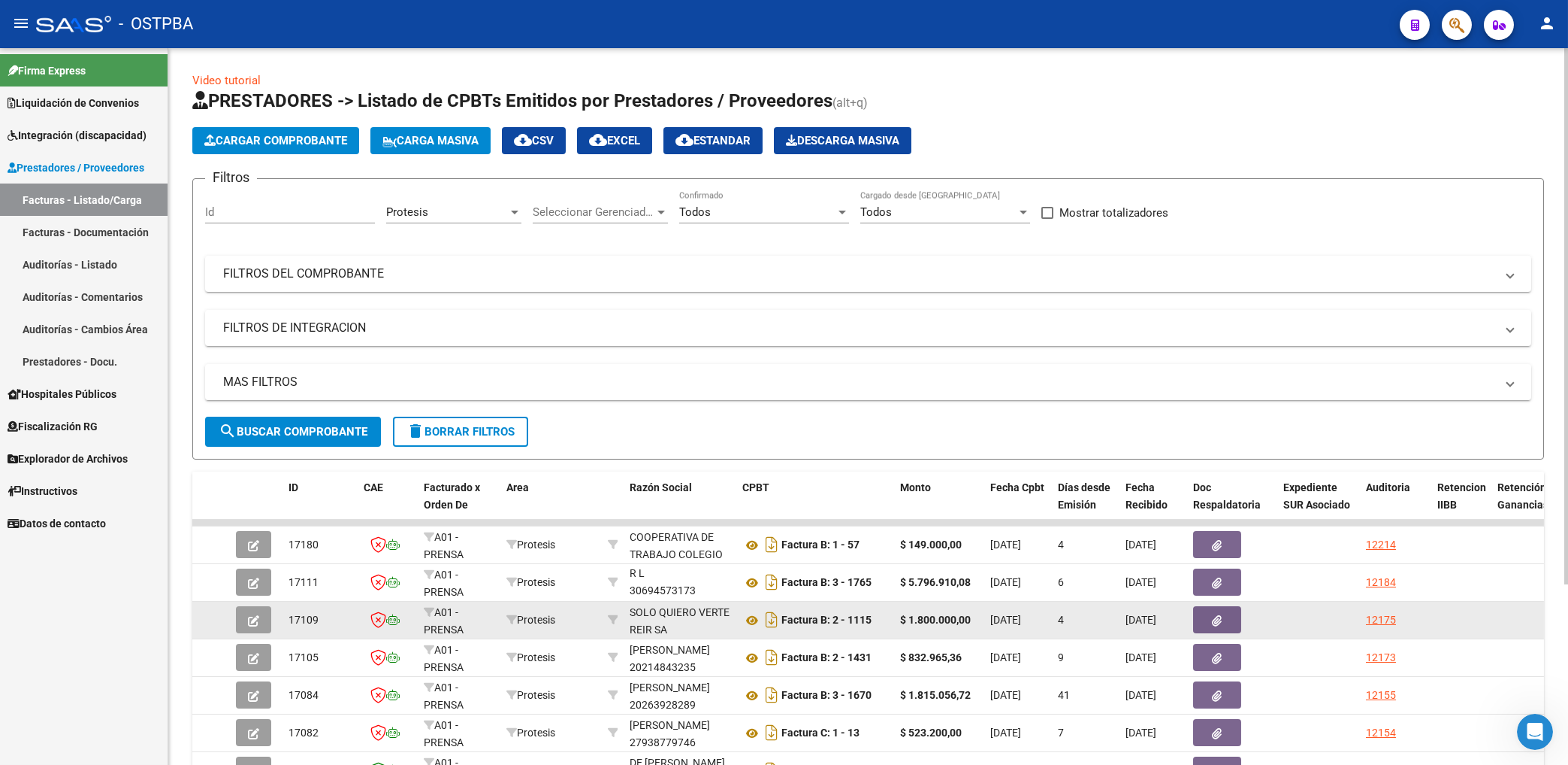
scroll to position [1, 0]
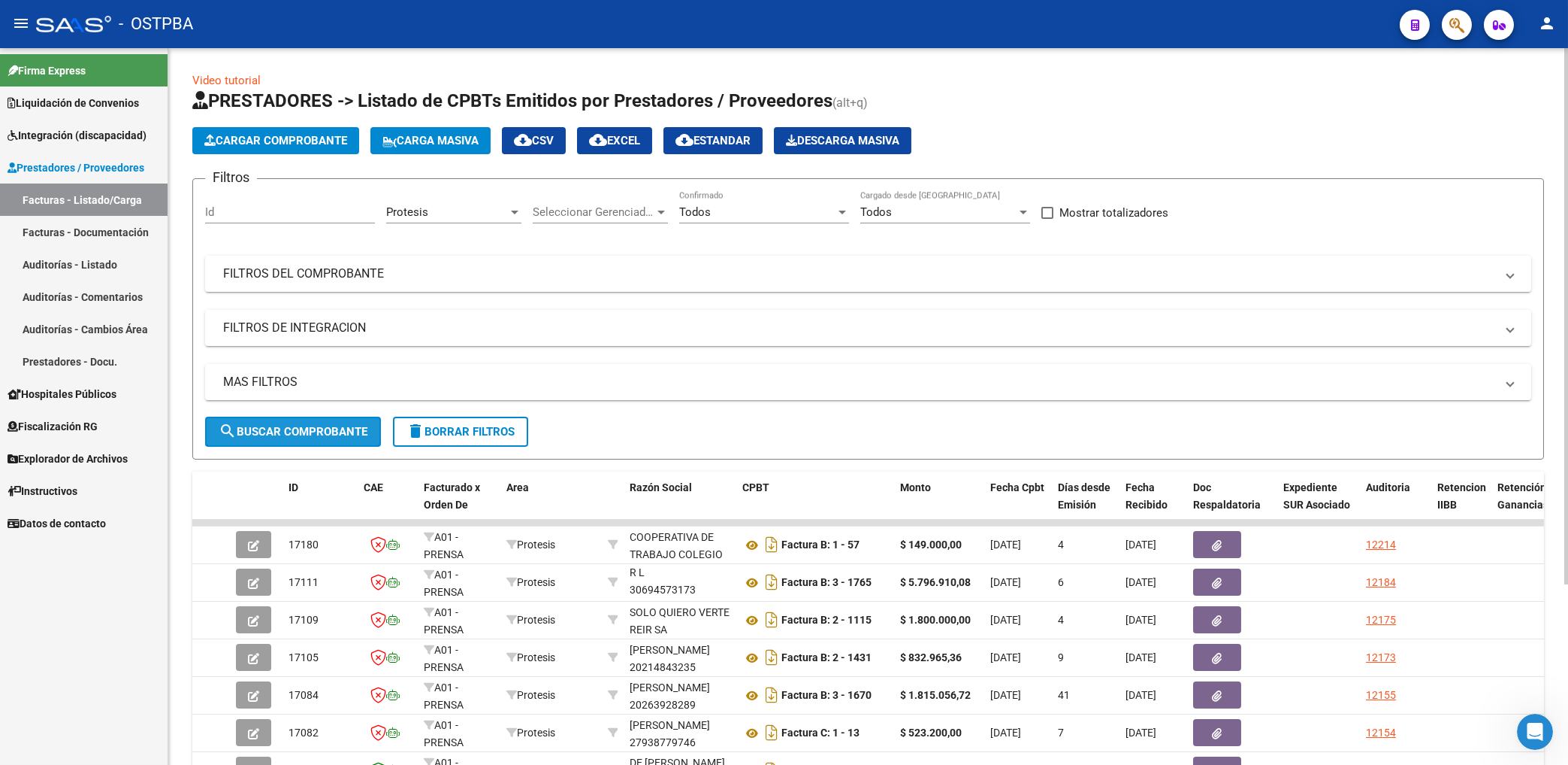
click at [304, 427] on span "search Buscar Comprobante" at bounding box center [293, 432] width 149 height 14
click at [304, 432] on span "search Buscar Comprobante" at bounding box center [293, 432] width 149 height 14
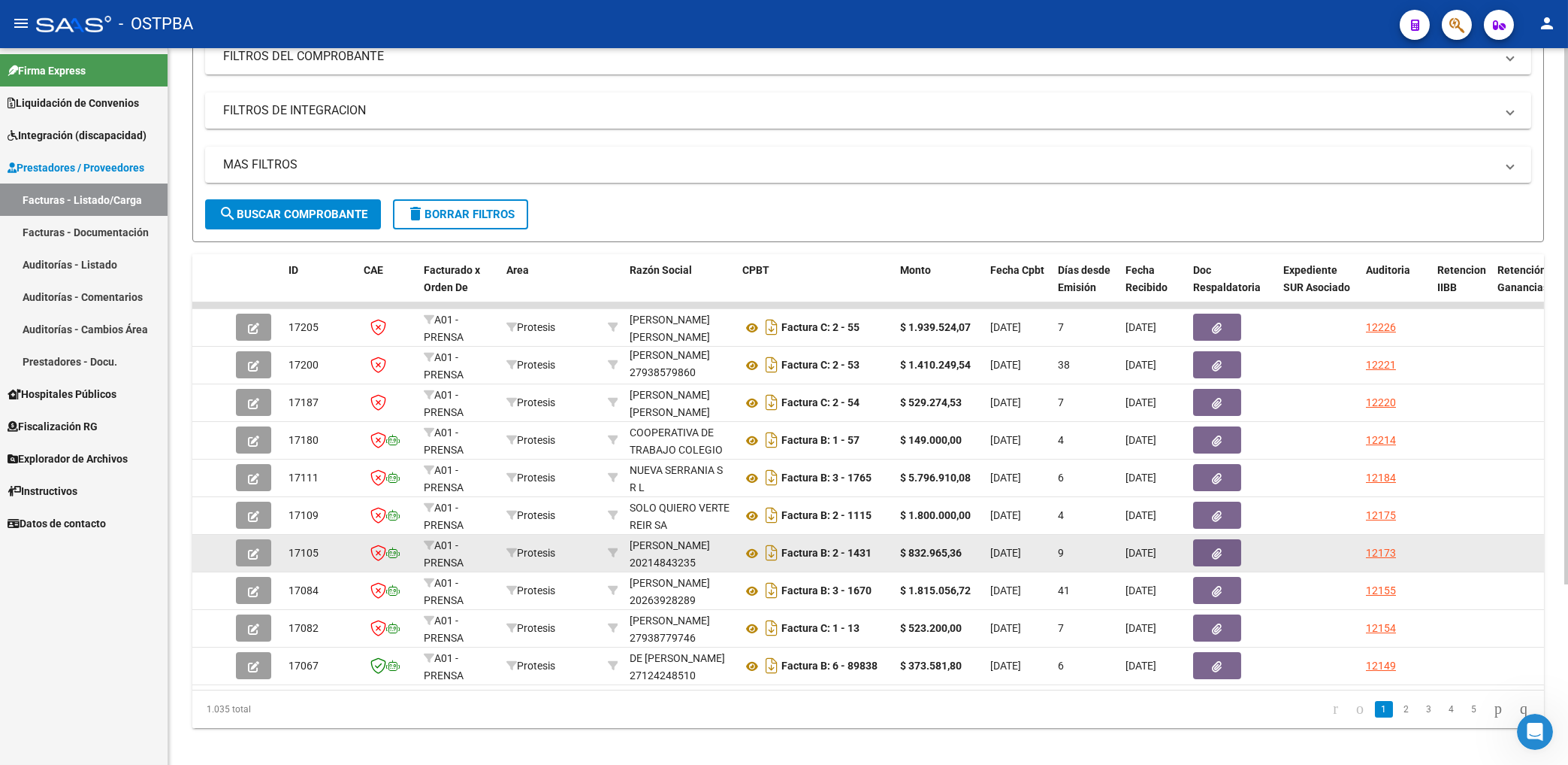
scroll to position [240, 0]
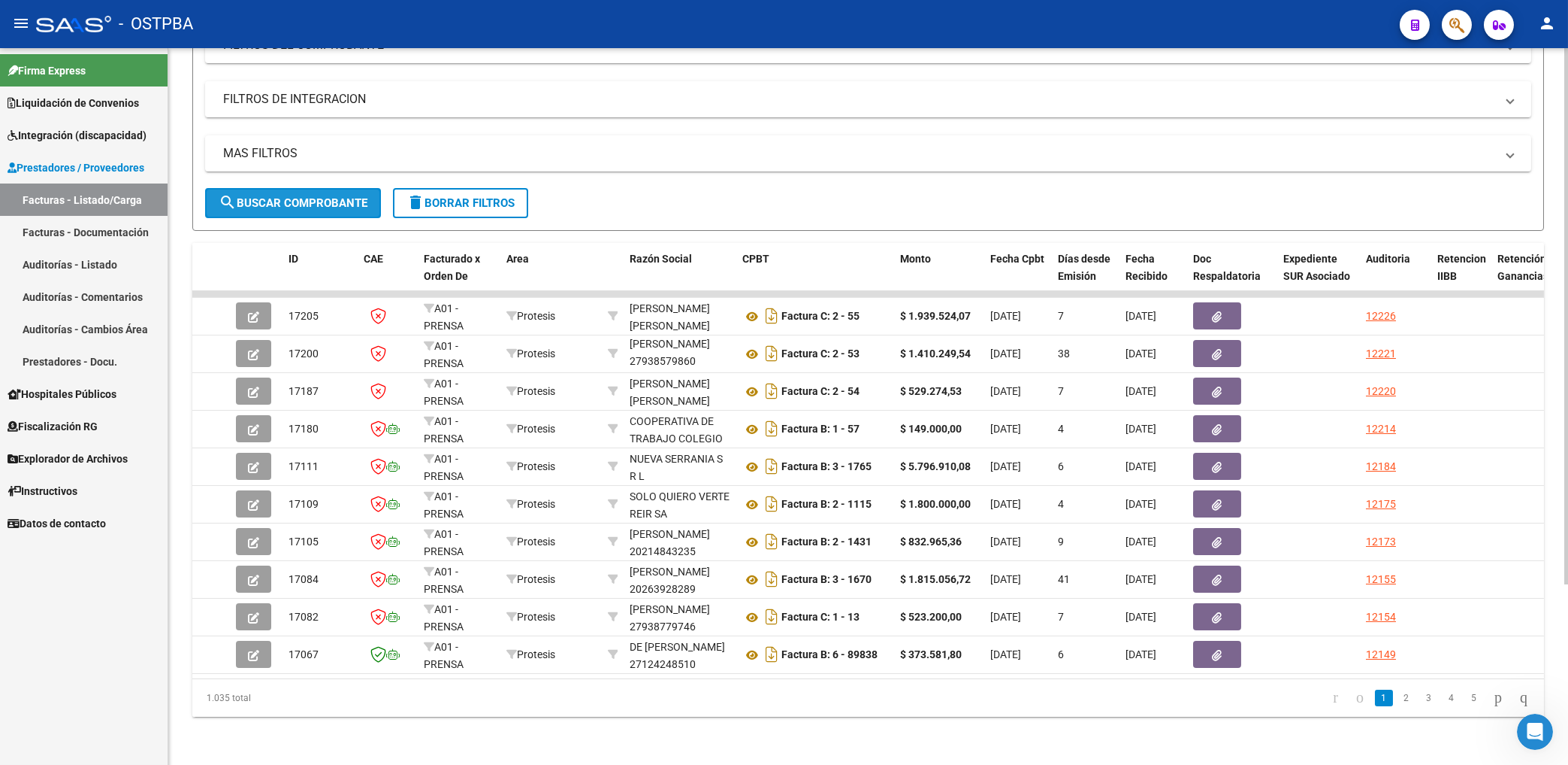
click at [298, 196] on span "search Buscar Comprobante" at bounding box center [293, 203] width 149 height 14
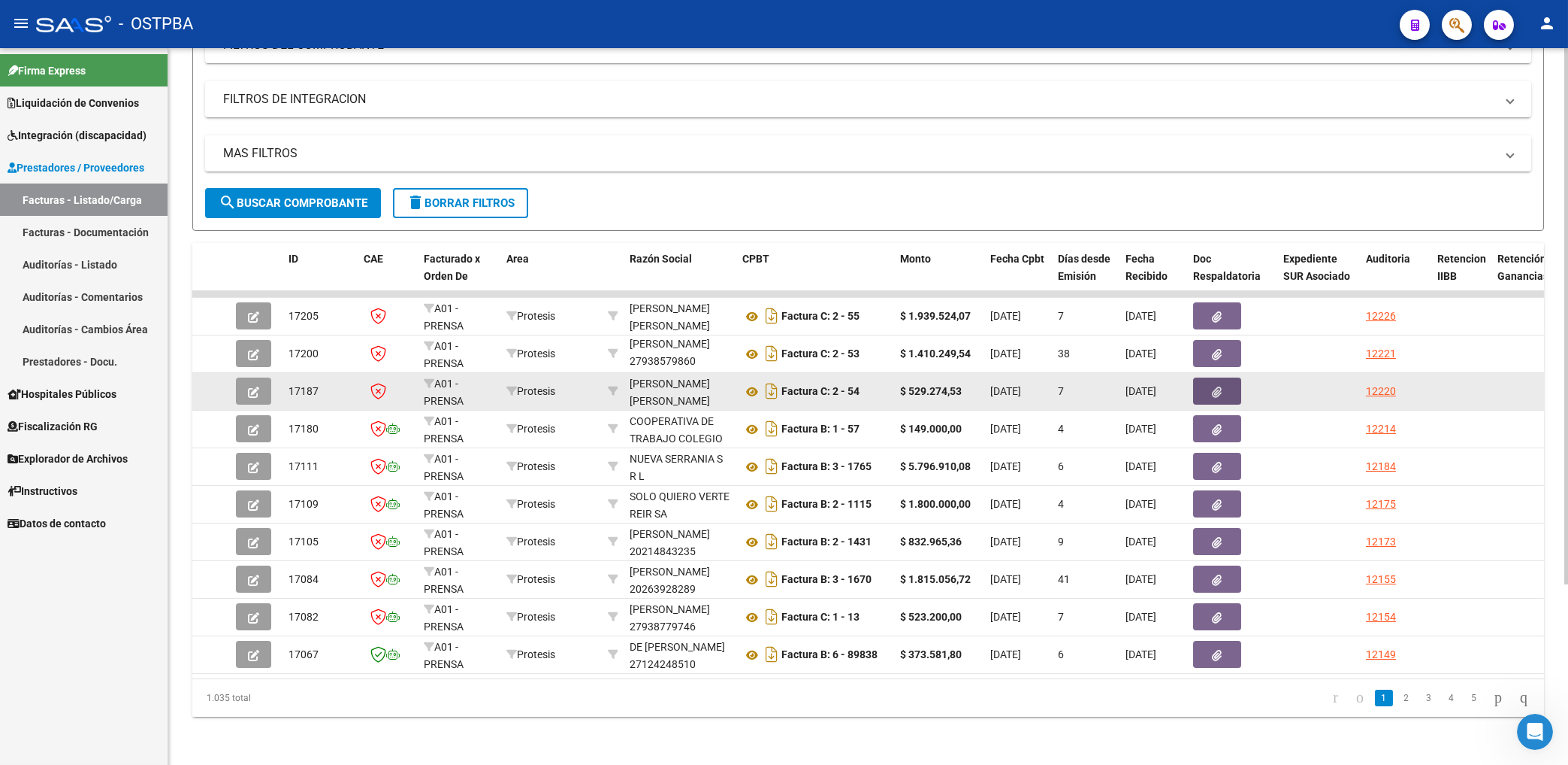
click at [1220, 387] on icon "button" at bounding box center [1218, 392] width 10 height 11
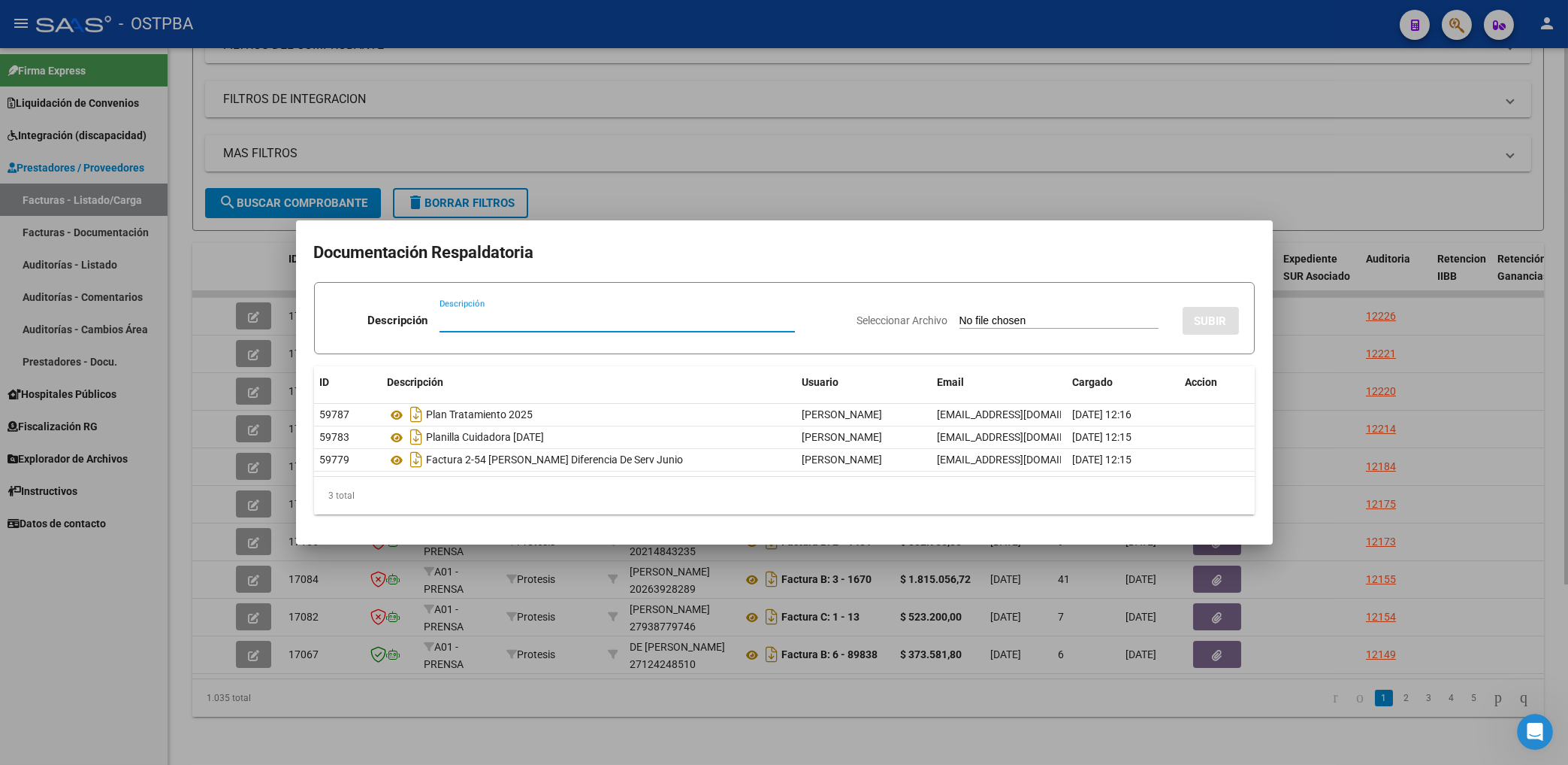
click at [809, 188] on div at bounding box center [784, 382] width 1568 height 765
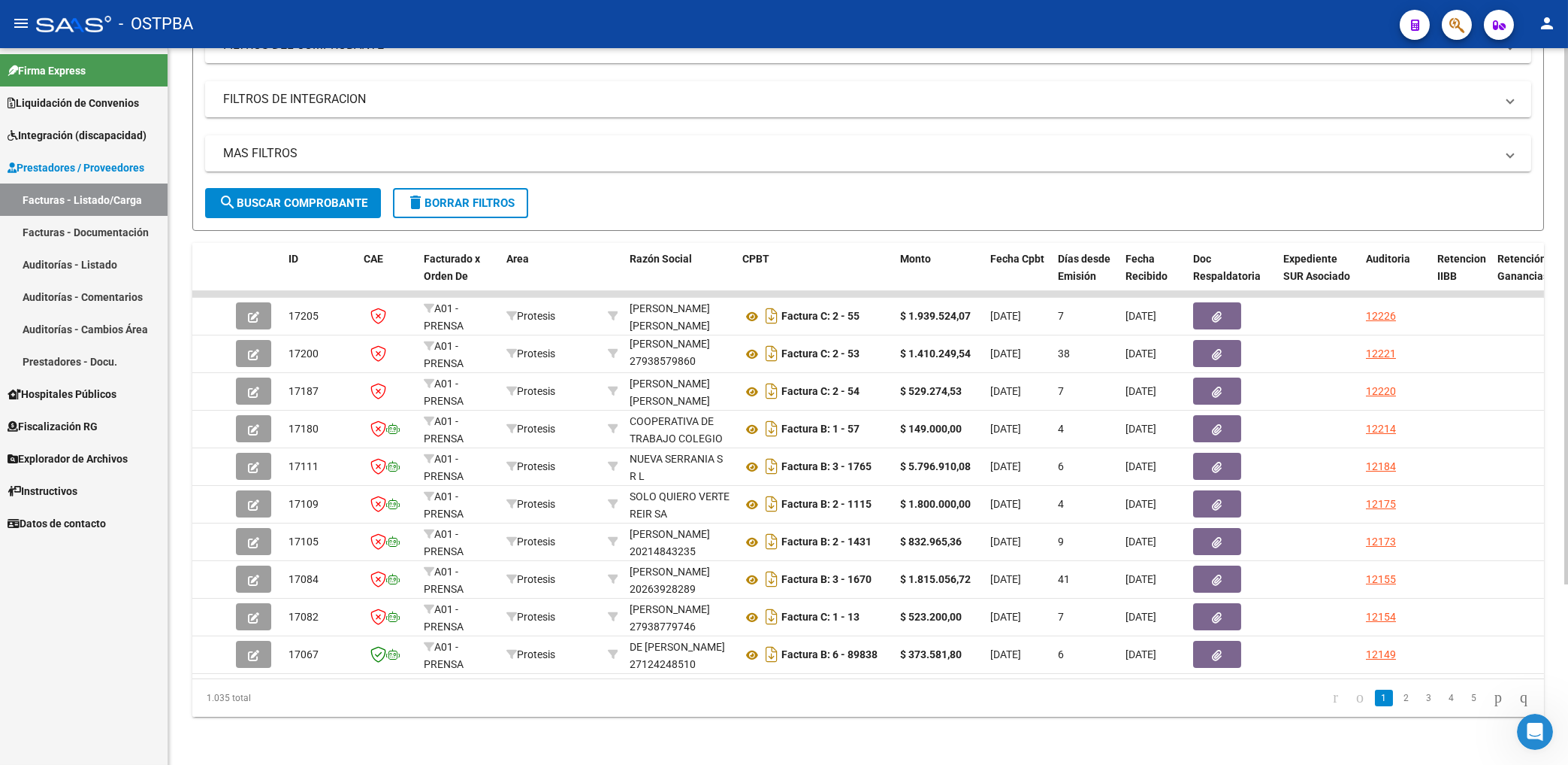
click at [362, 196] on span "search Buscar Comprobante" at bounding box center [293, 203] width 149 height 14
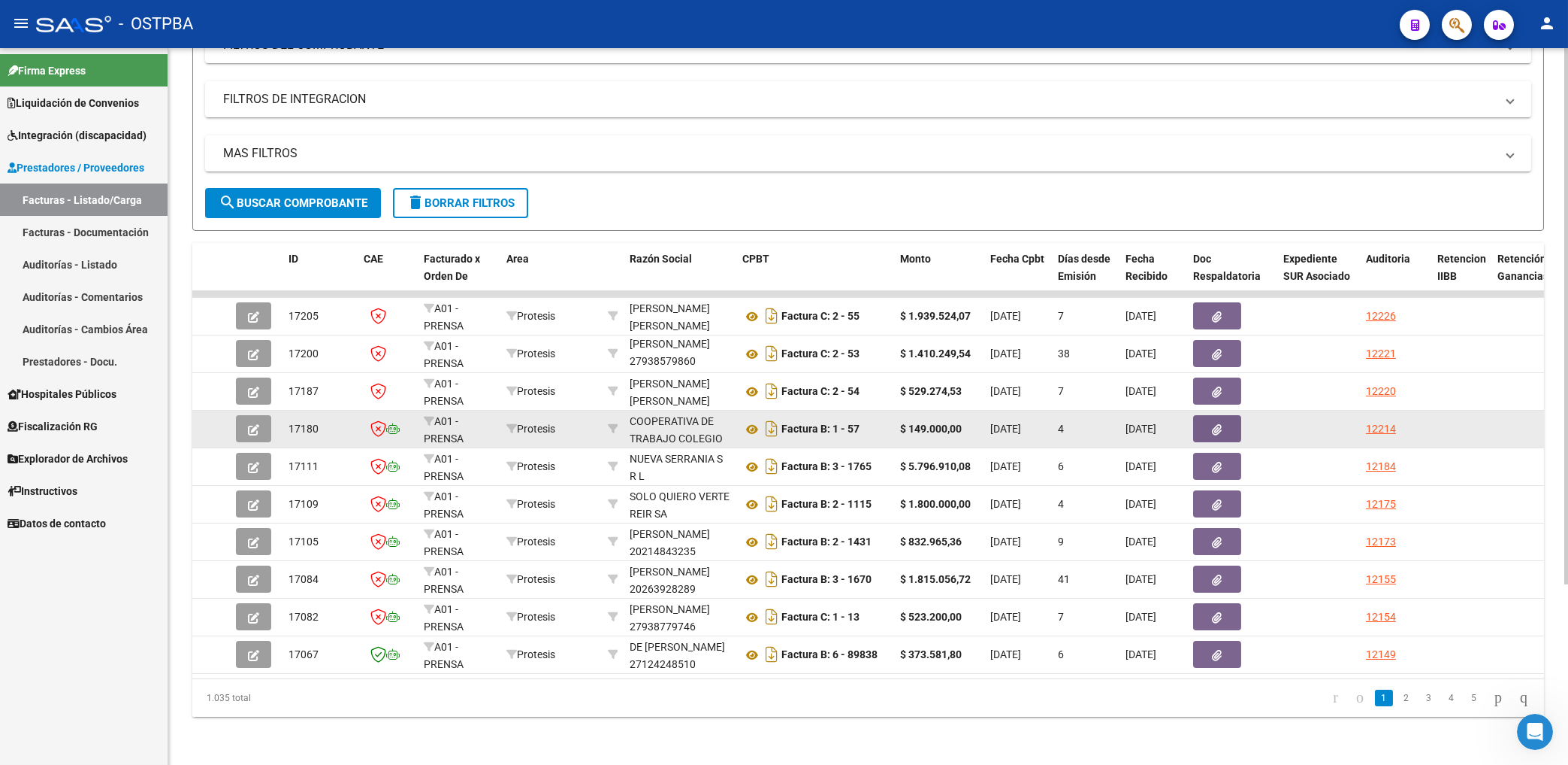
click at [1220, 424] on icon "button" at bounding box center [1218, 429] width 10 height 11
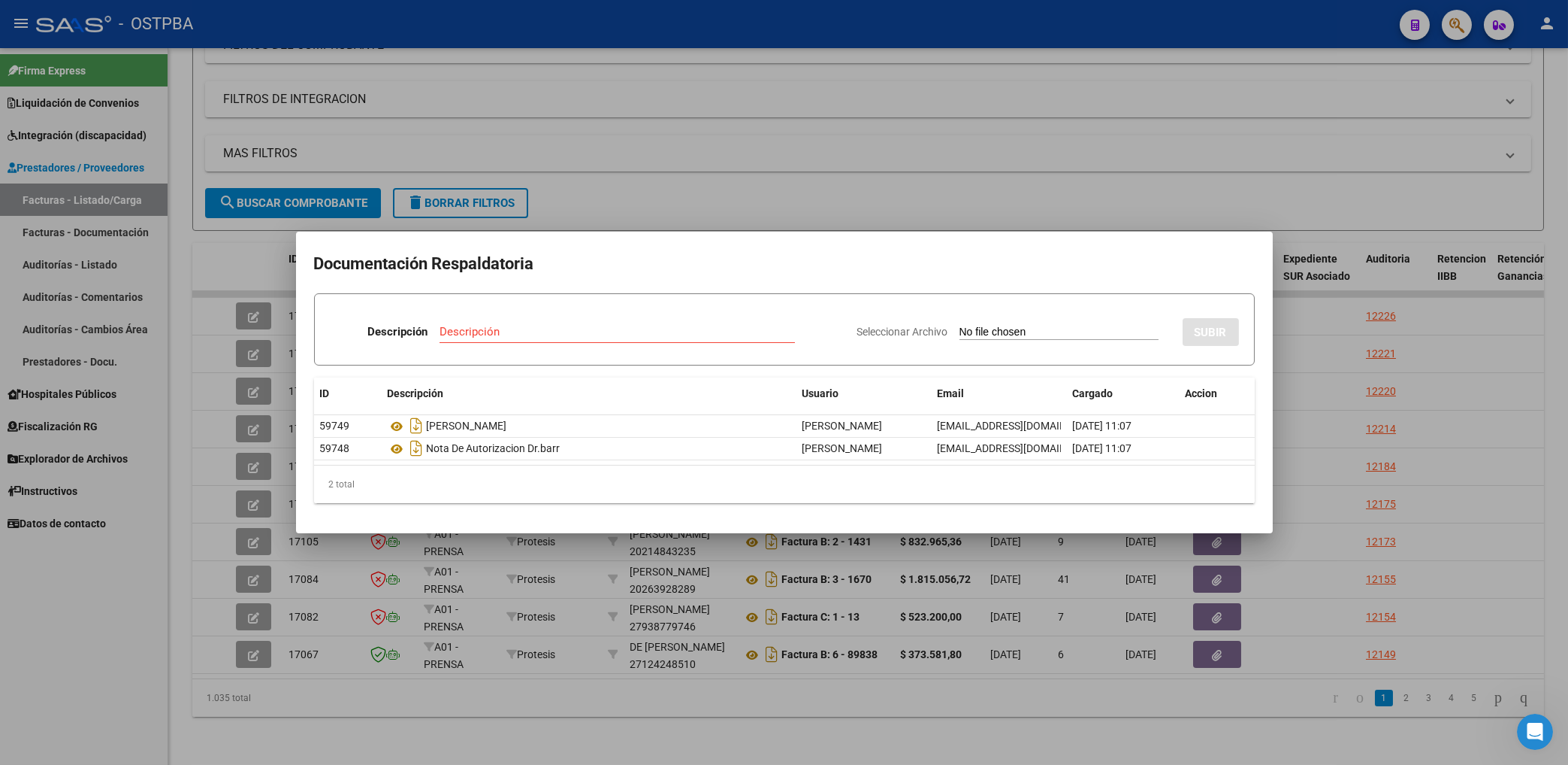
click at [815, 202] on div at bounding box center [784, 382] width 1568 height 765
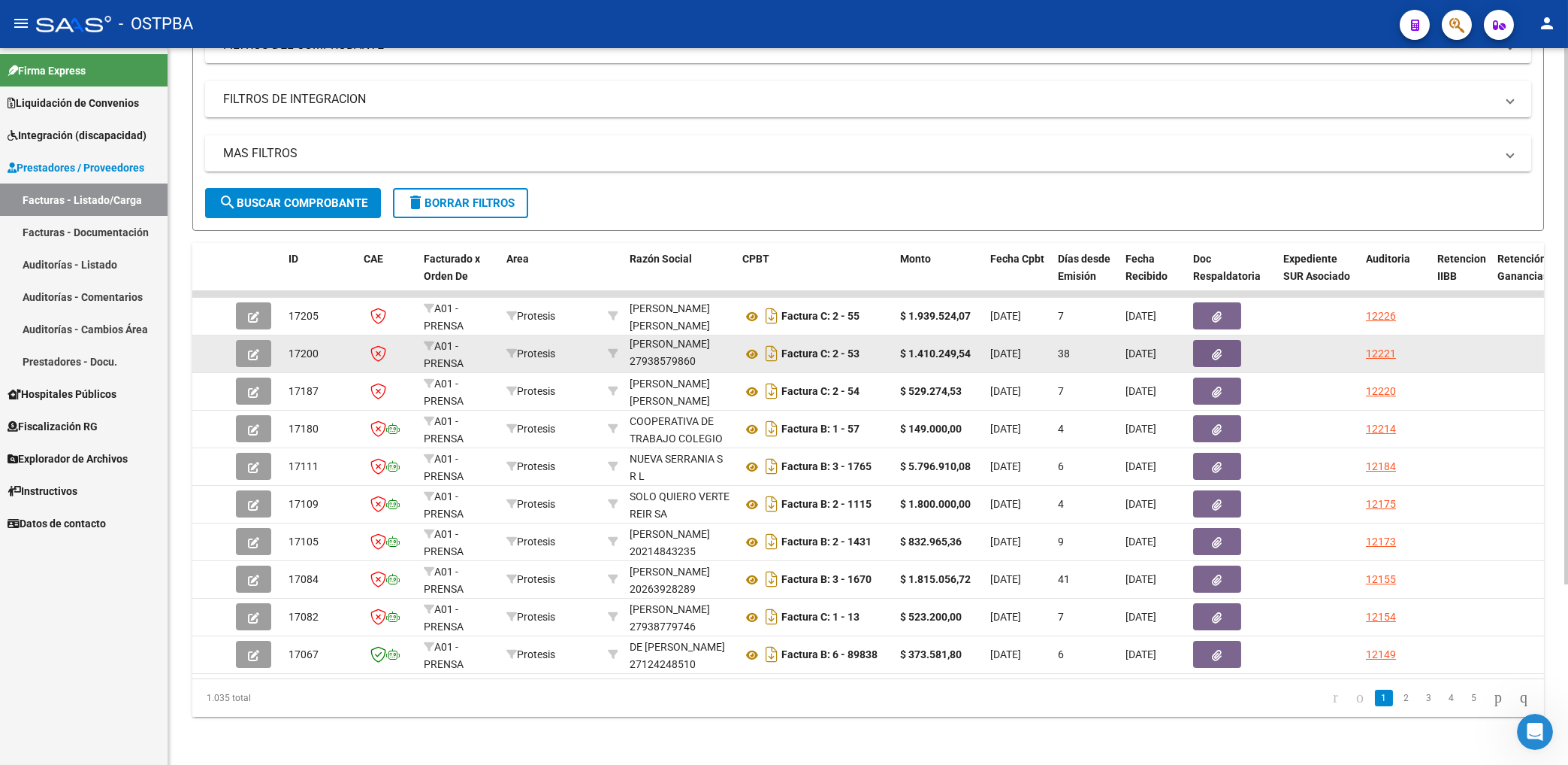
click at [1217, 348] on button "button" at bounding box center [1217, 354] width 48 height 27
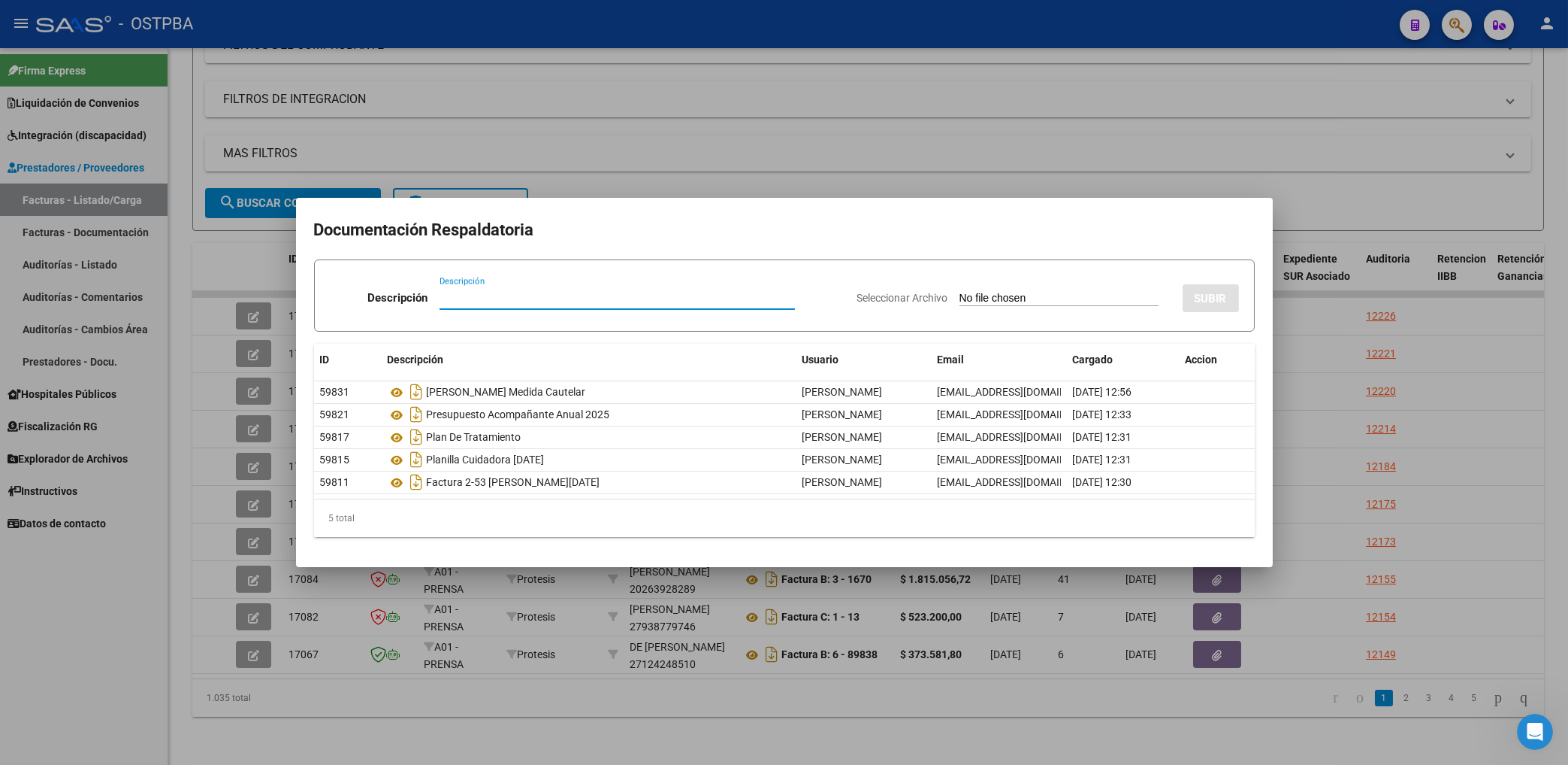
click at [954, 172] on div at bounding box center [784, 382] width 1568 height 765
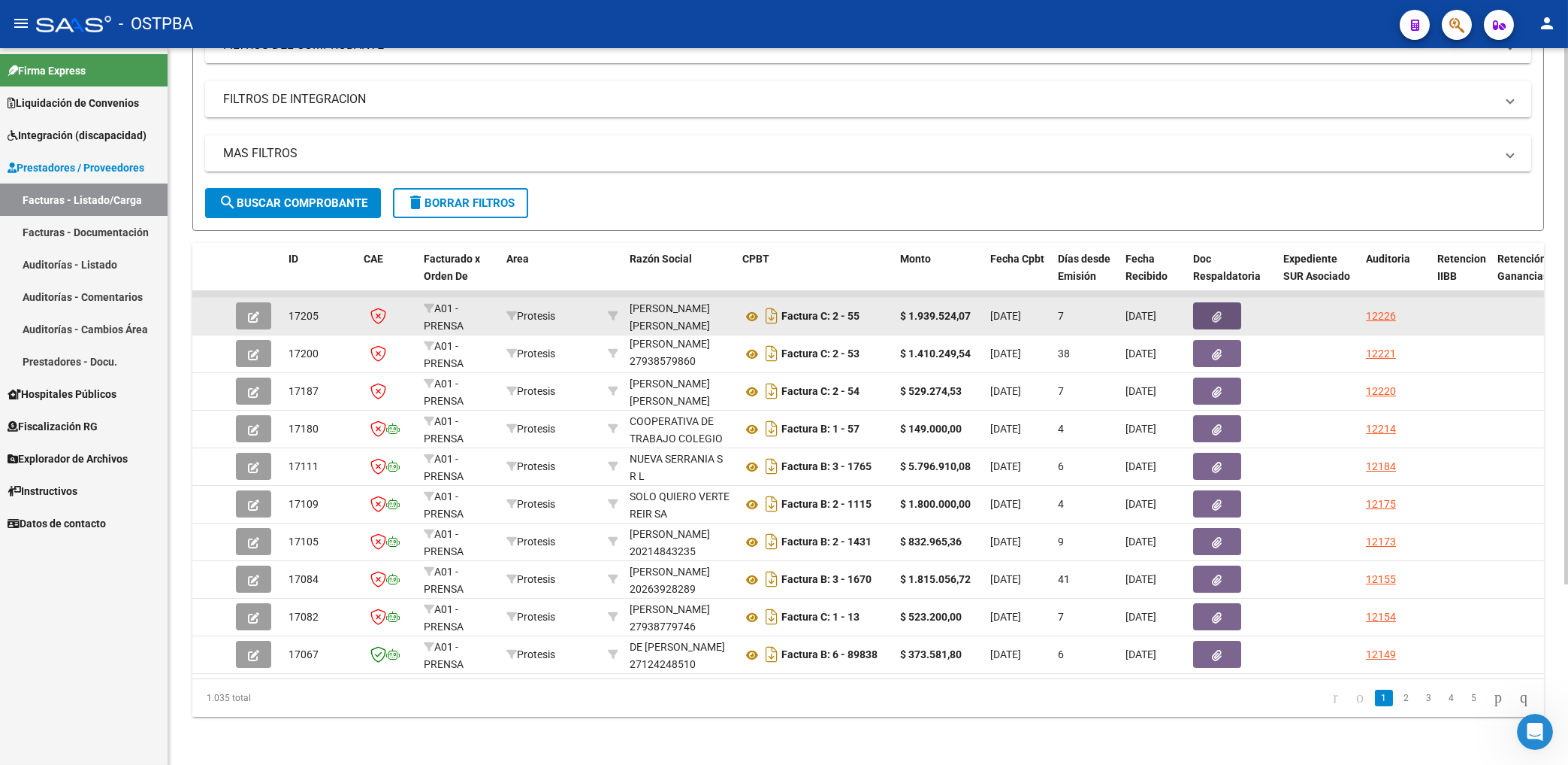
click at [1218, 311] on icon "button" at bounding box center [1218, 316] width 10 height 11
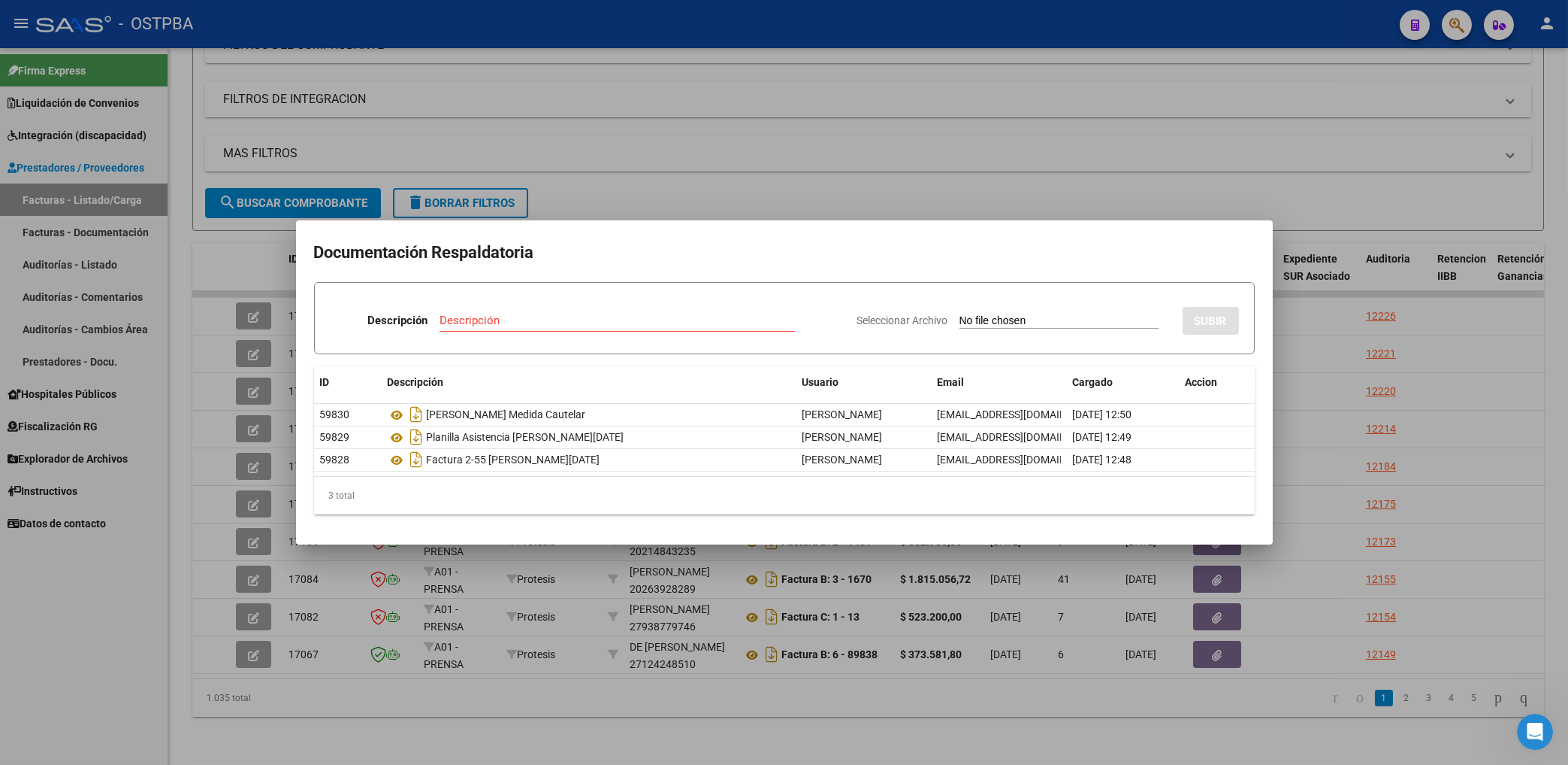
click at [809, 190] on div at bounding box center [784, 382] width 1568 height 765
